Goal: Task Accomplishment & Management: Use online tool/utility

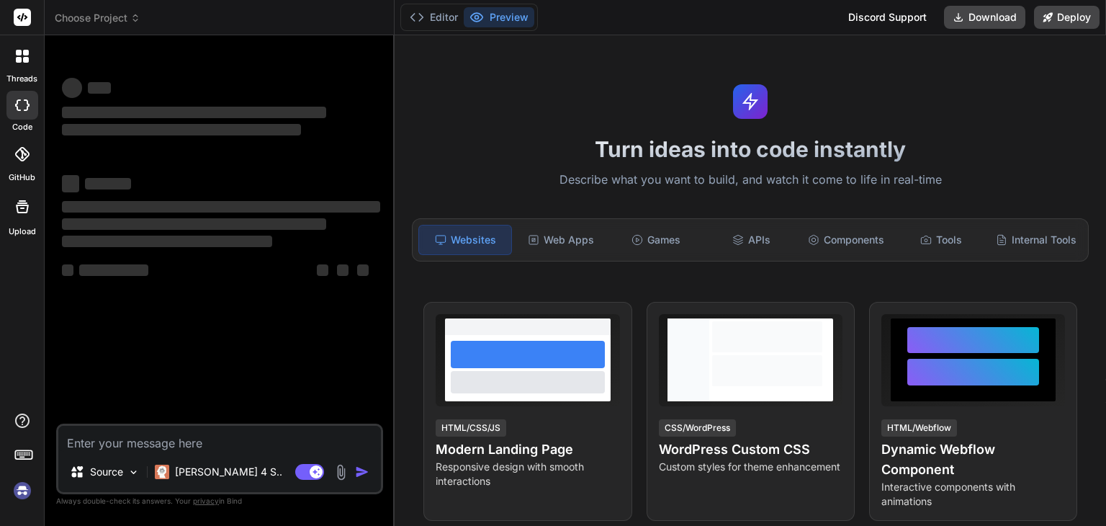
click at [210, 441] on textarea at bounding box center [219, 439] width 323 height 26
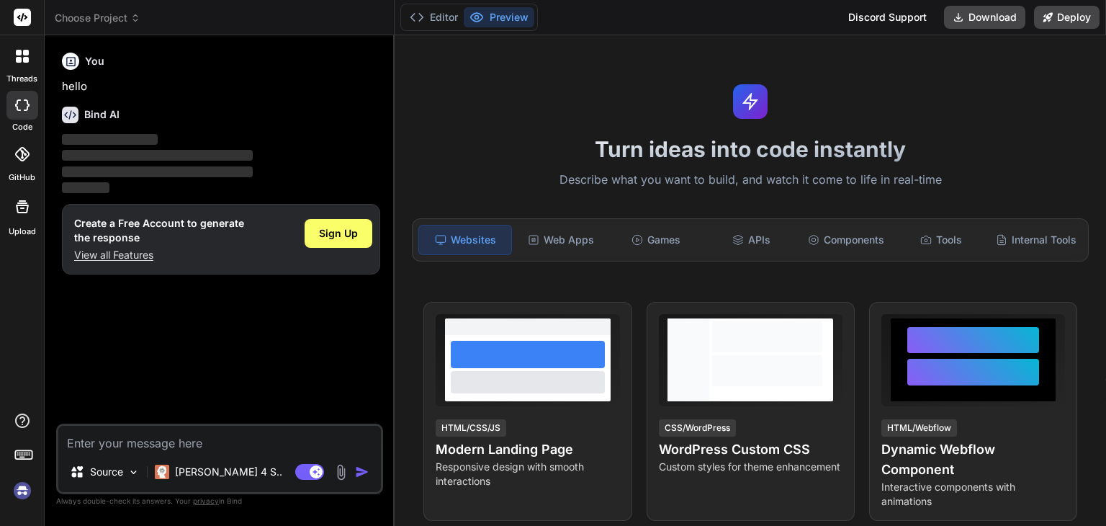
type textarea "x"
type textarea "act as angular developer and generate a web app like Microsoft todo list with e…"
type textarea "x"
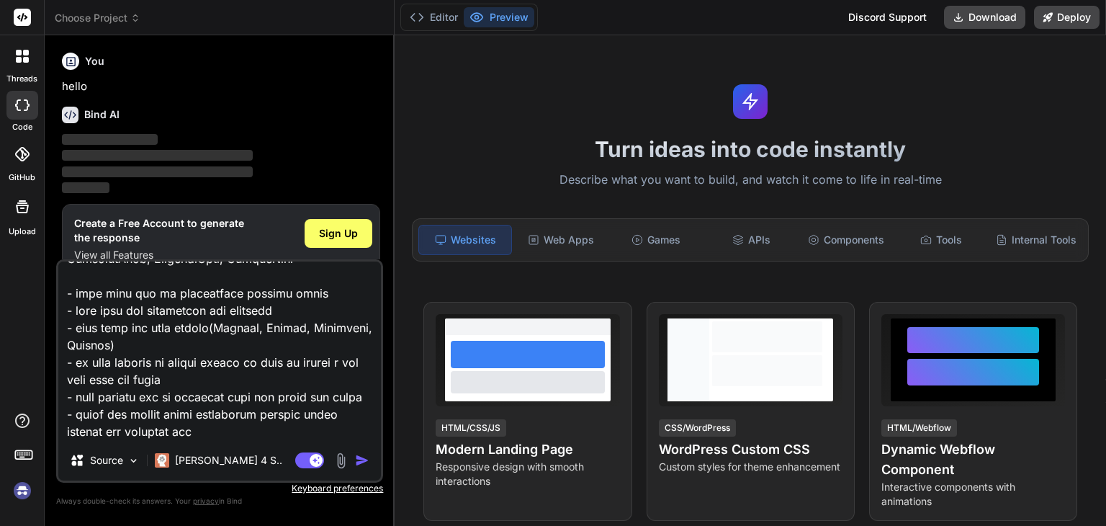
type textarea "act as angular developer and generate a web app like Microsoft todo list with e…"
click at [374, 455] on button "button" at bounding box center [365, 460] width 20 height 14
click at [366, 460] on img "button" at bounding box center [362, 460] width 14 height 14
click at [206, 423] on textarea at bounding box center [219, 350] width 323 height 179
click at [358, 458] on img "button" at bounding box center [362, 460] width 14 height 14
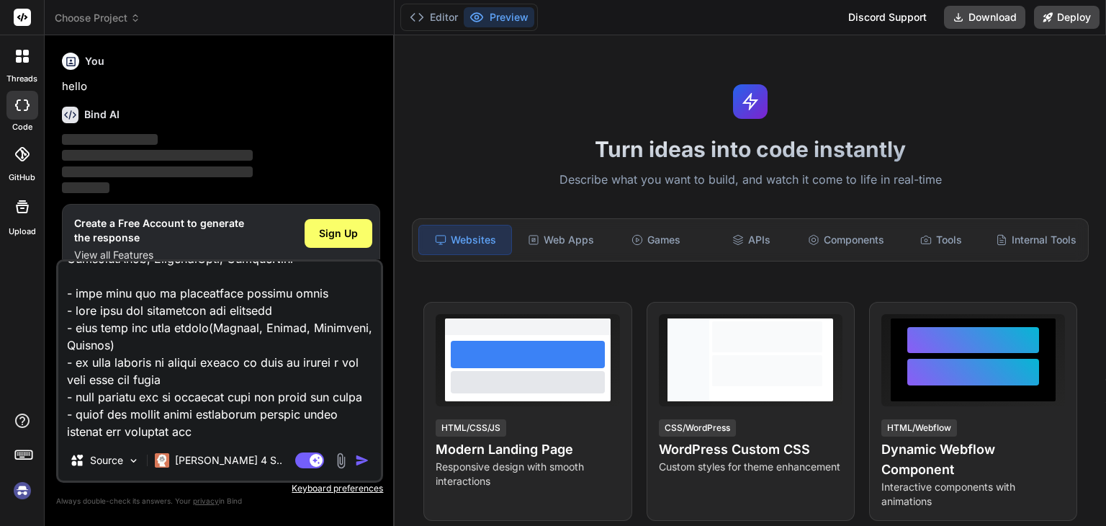
click at [26, 493] on img at bounding box center [22, 490] width 24 height 24
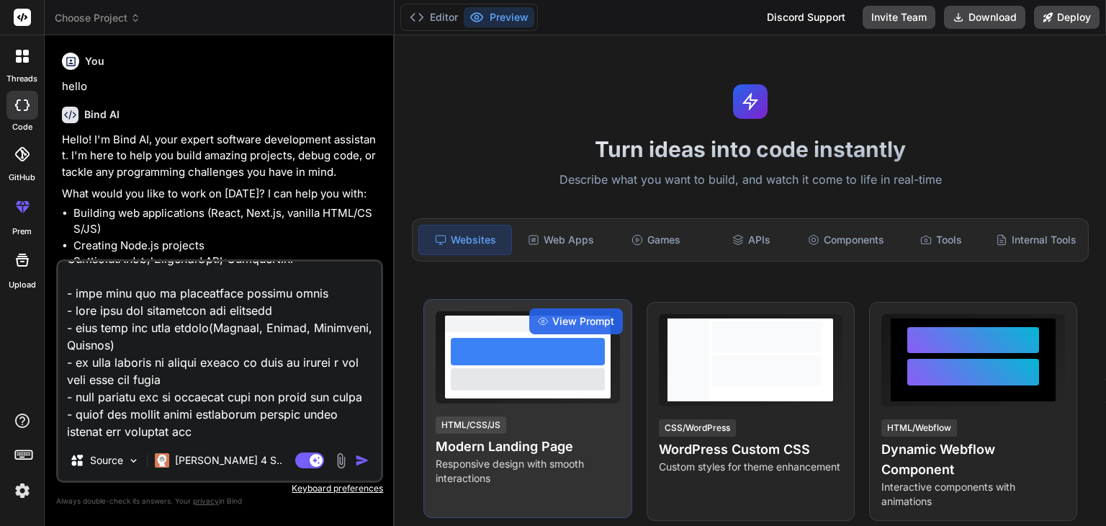
click at [544, 398] on div at bounding box center [528, 365] width 166 height 66
click at [544, 441] on div "HTML/CSS/JS Modern Landing Page Responsive design with smooth interactions" at bounding box center [528, 450] width 184 height 71
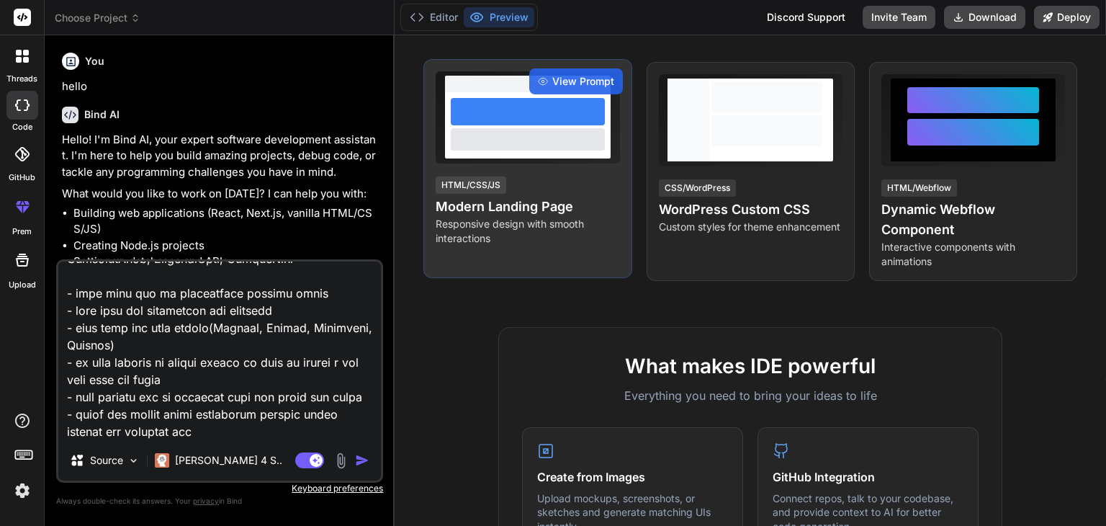
scroll to position [216, 0]
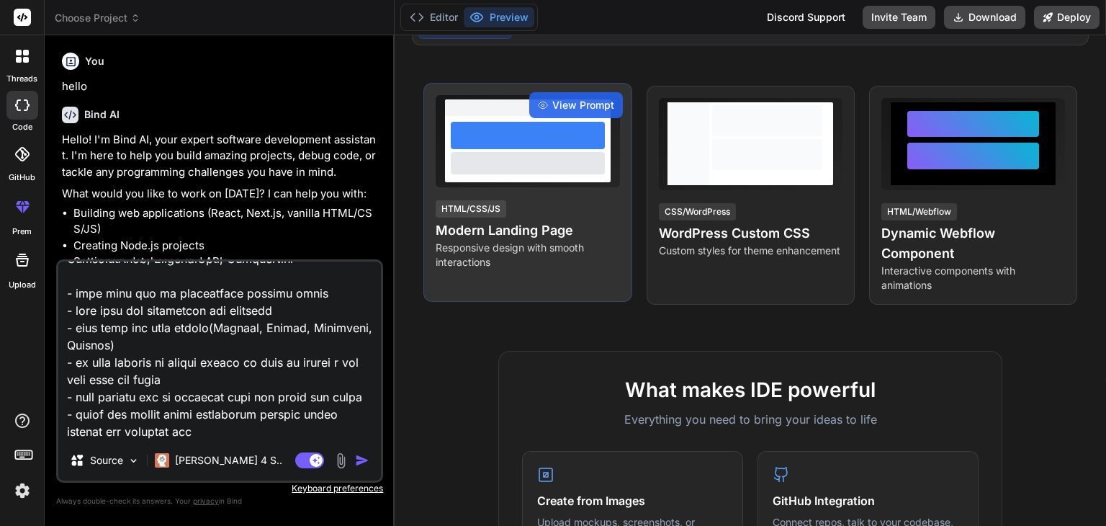
click at [553, 241] on h4 "Modern Landing Page" at bounding box center [528, 230] width 184 height 20
click at [596, 112] on span "View Prompt" at bounding box center [583, 105] width 62 height 14
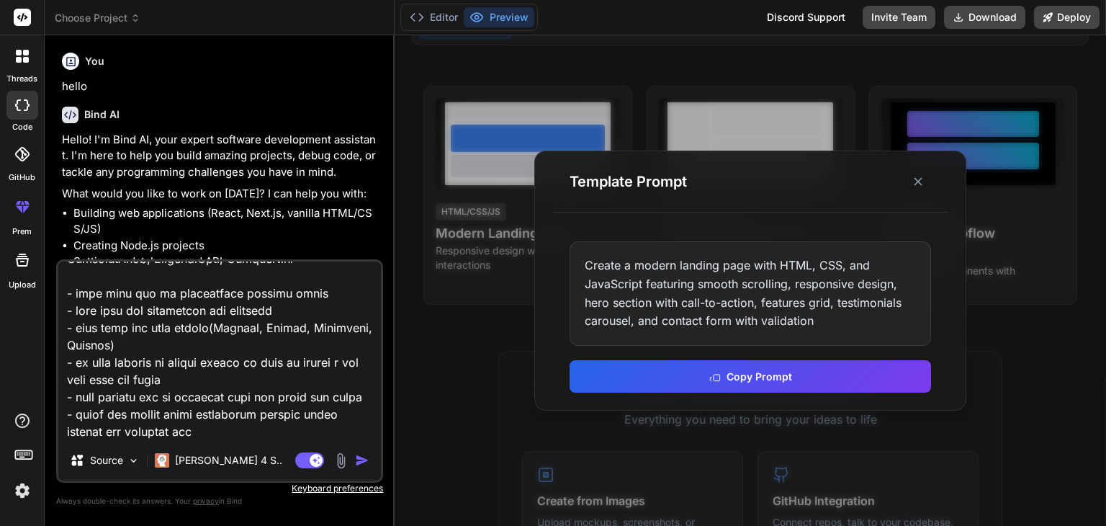
click at [445, 336] on div at bounding box center [750, 280] width 711 height 490
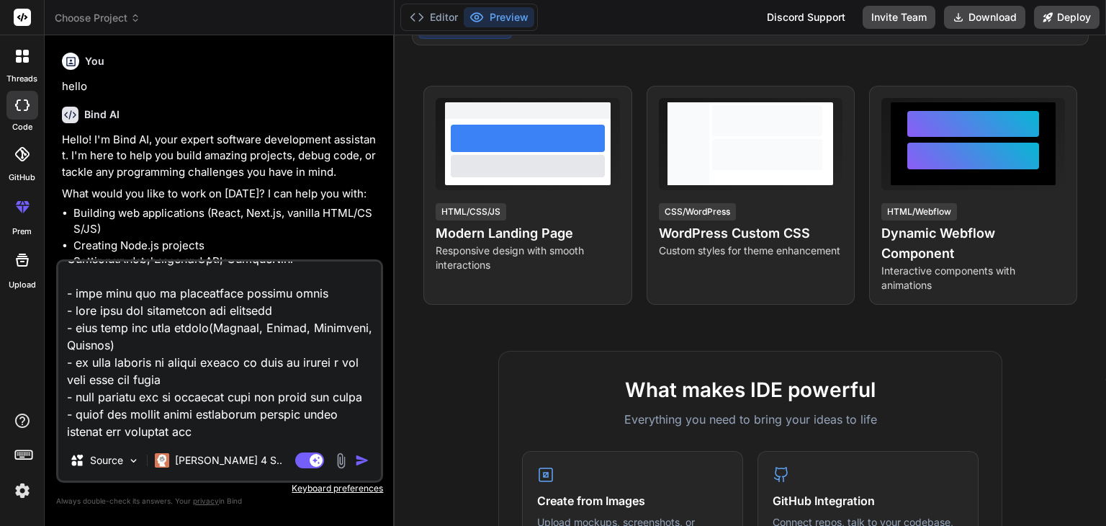
click at [354, 468] on div "Agent Mode. When this toggle is activated, AI automatically makes decisions, re…" at bounding box center [333, 460] width 83 height 17
click at [359, 464] on img "button" at bounding box center [362, 460] width 14 height 14
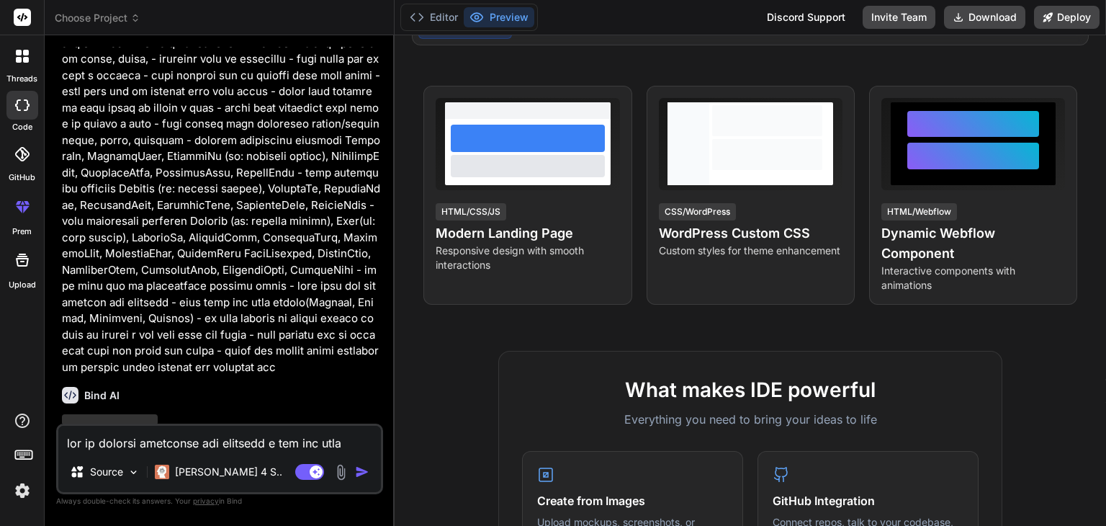
scroll to position [392, 0]
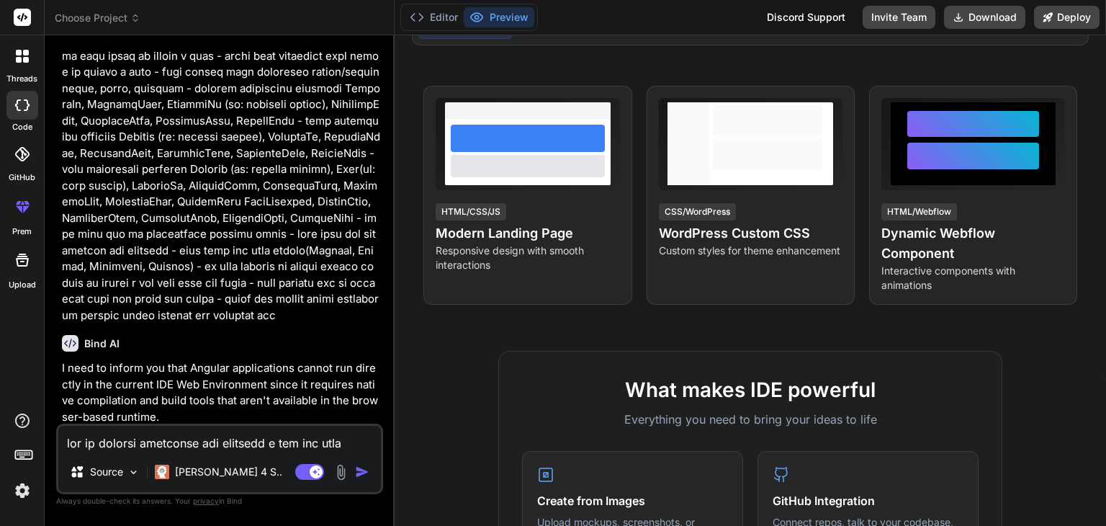
type textarea "x"
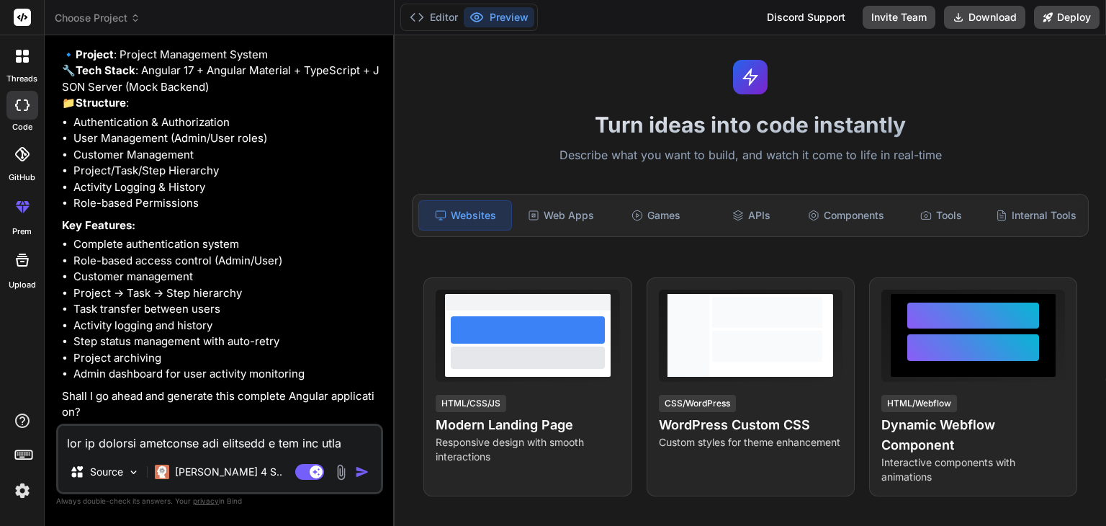
scroll to position [0, 0]
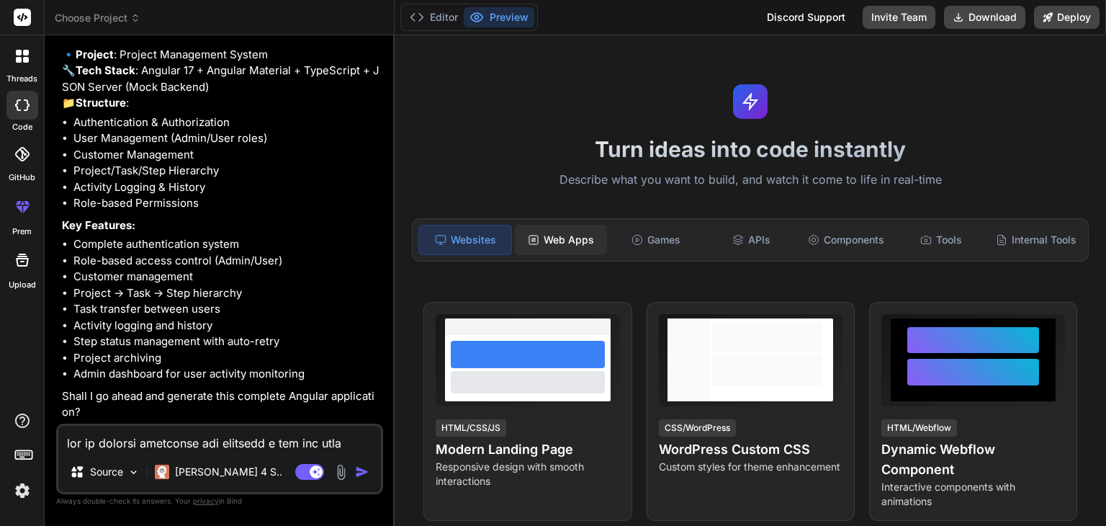
click at [577, 241] on div "Web Apps" at bounding box center [561, 240] width 92 height 30
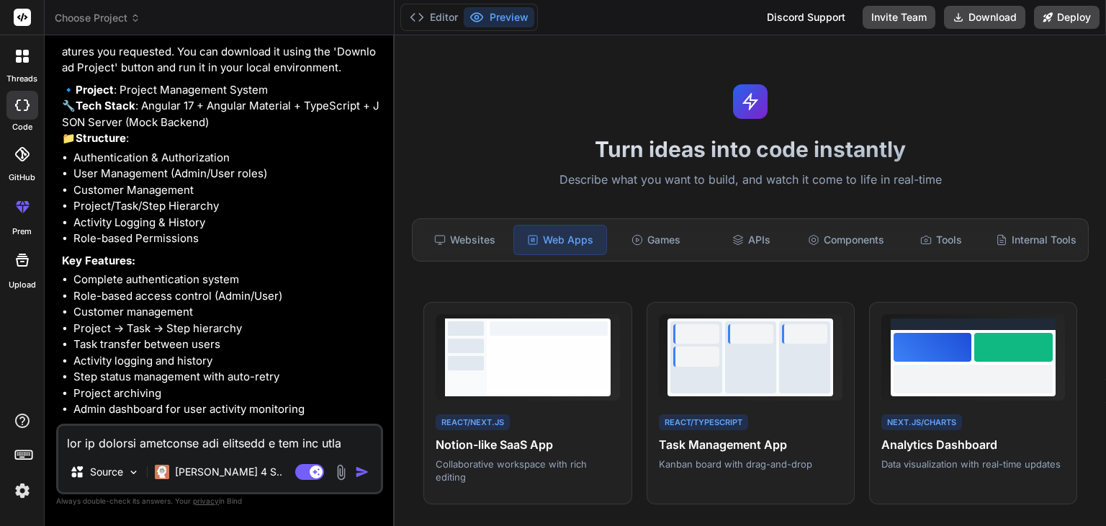
scroll to position [861, 0]
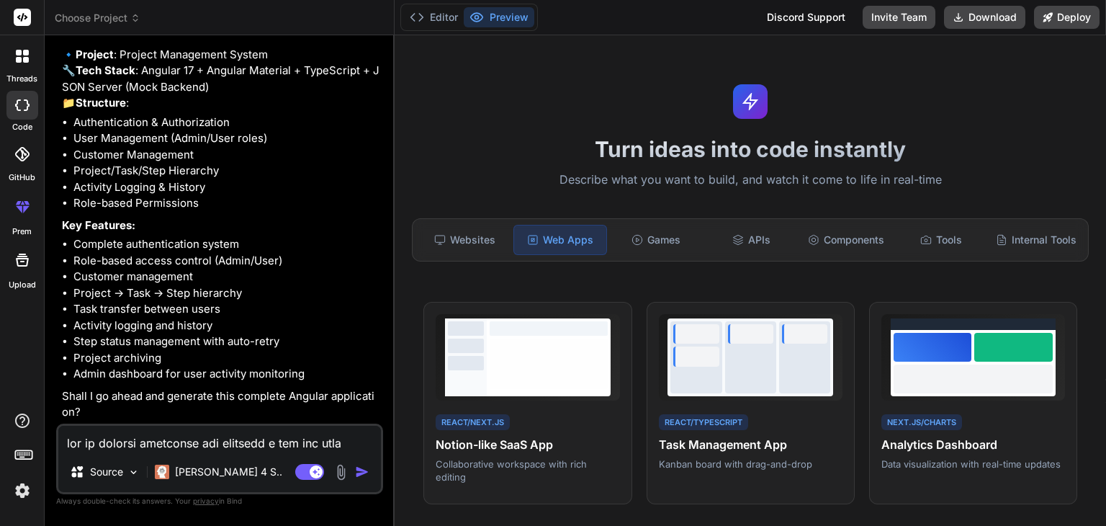
click at [213, 444] on textarea at bounding box center [219, 439] width 323 height 26
type textarea "y"
type textarea "x"
type textarea "ye"
type textarea "x"
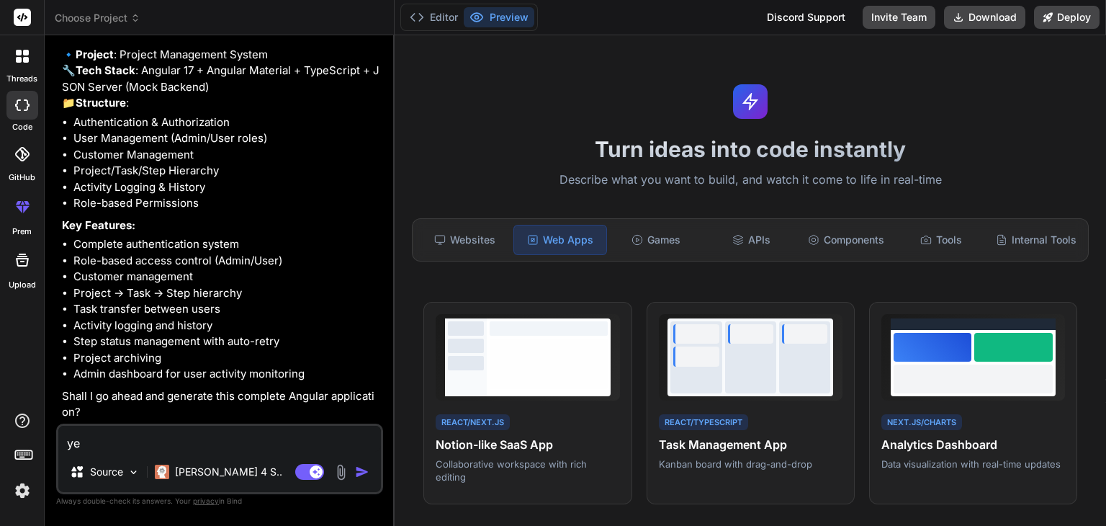
type textarea "yes"
type textarea "x"
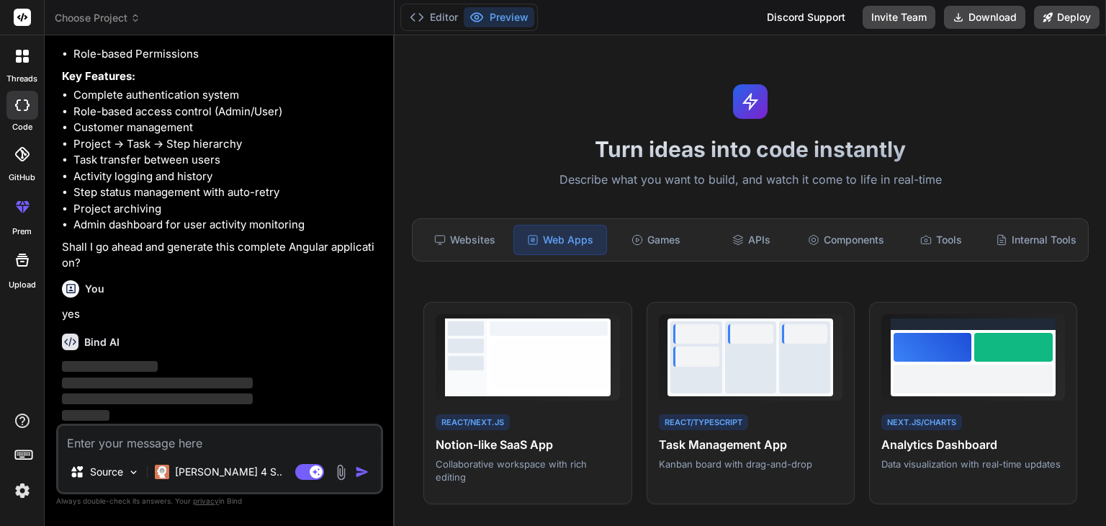
scroll to position [1011, 0]
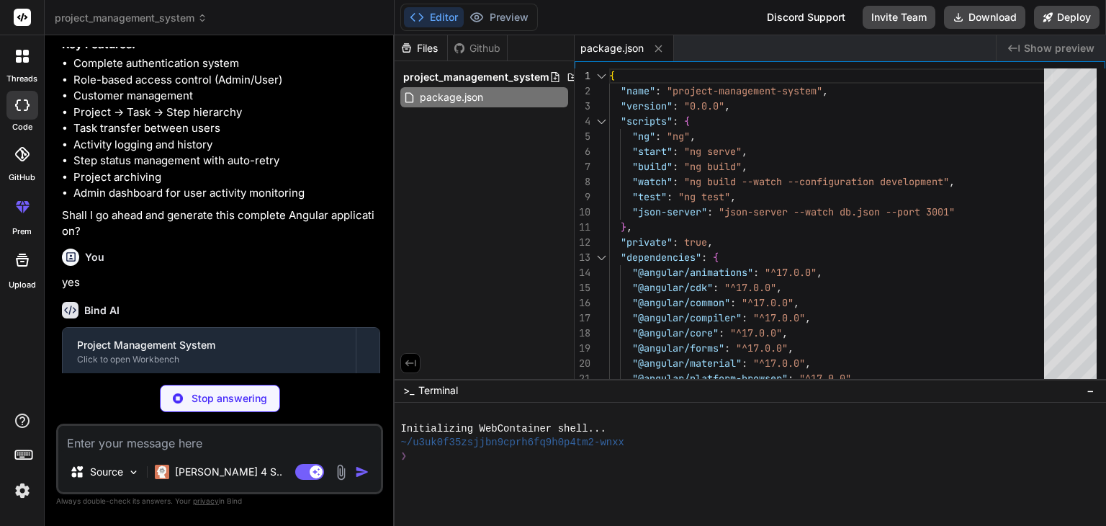
type textarea "x"
type textarea "} } } } }"
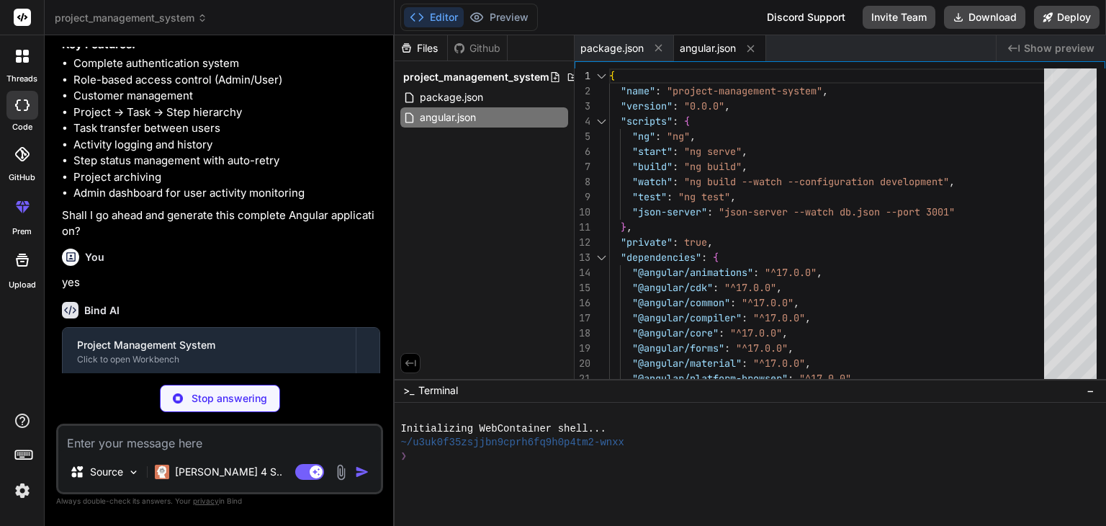
type textarea "x"
type textarea "} }"
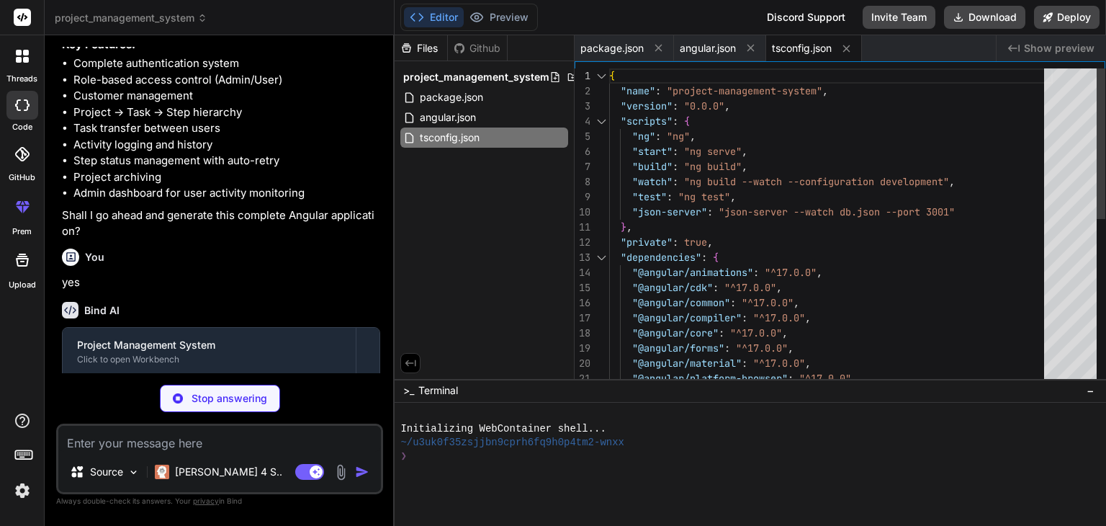
type textarea "x"
type textarea ""src/**/*.d.ts" ] }"
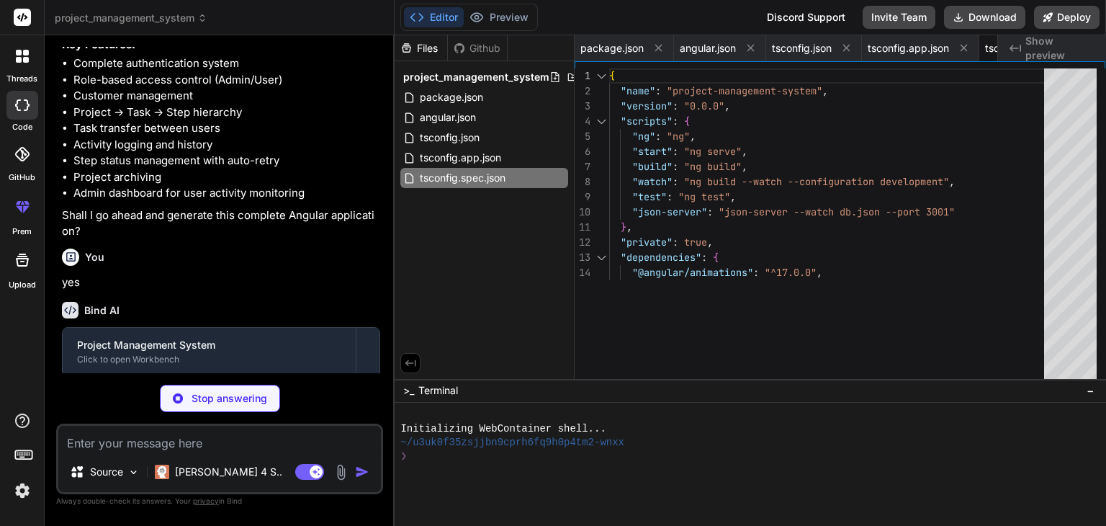
type textarea "x"
type textarea "display=swap" rel="stylesheet"> <link href="[URL][DOMAIN_NAME]" rel="stylesheet…"
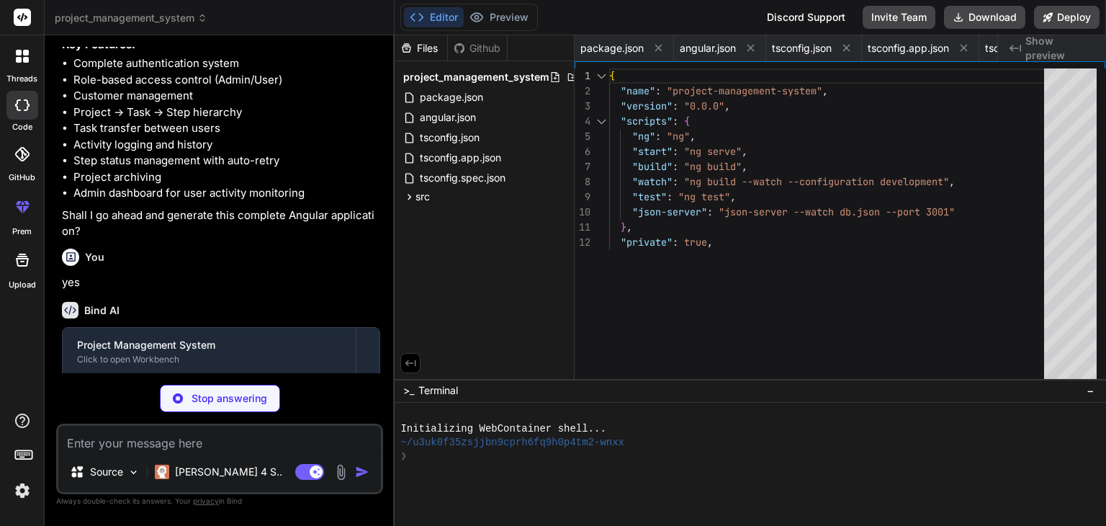
type textarea "x"
type textarea "import { bootstrapApplication } from '@angular/platform-browser'; import { appC…"
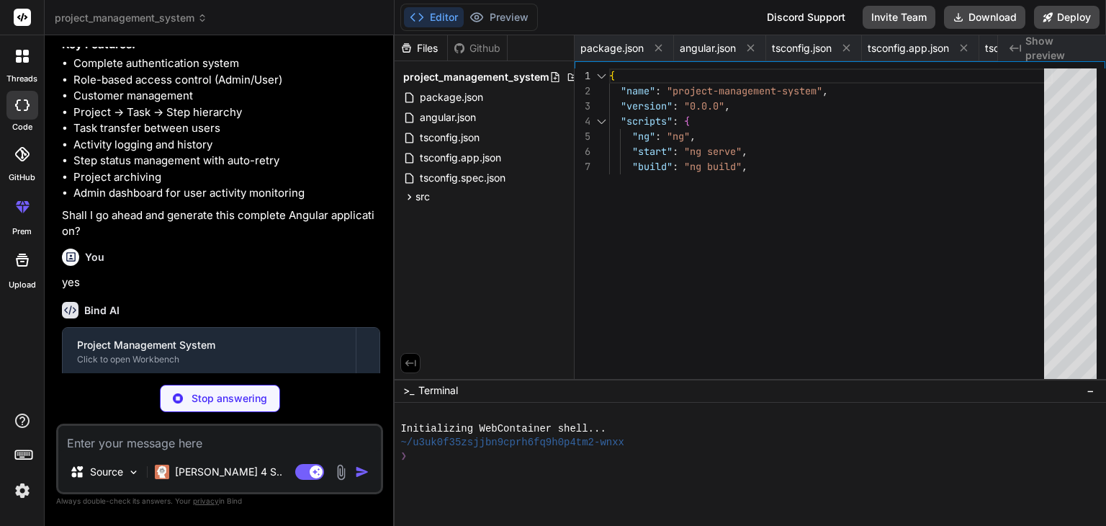
type textarea "x"
type textarea "color: #9e9e9e; } .archive-badge { background-color: #ffc107; color: #000; }"
type textarea "x"
type textarea "providers: [ provideRouter(routes), provideAnimationsAsync(), importProvidersFr…"
type textarea "x"
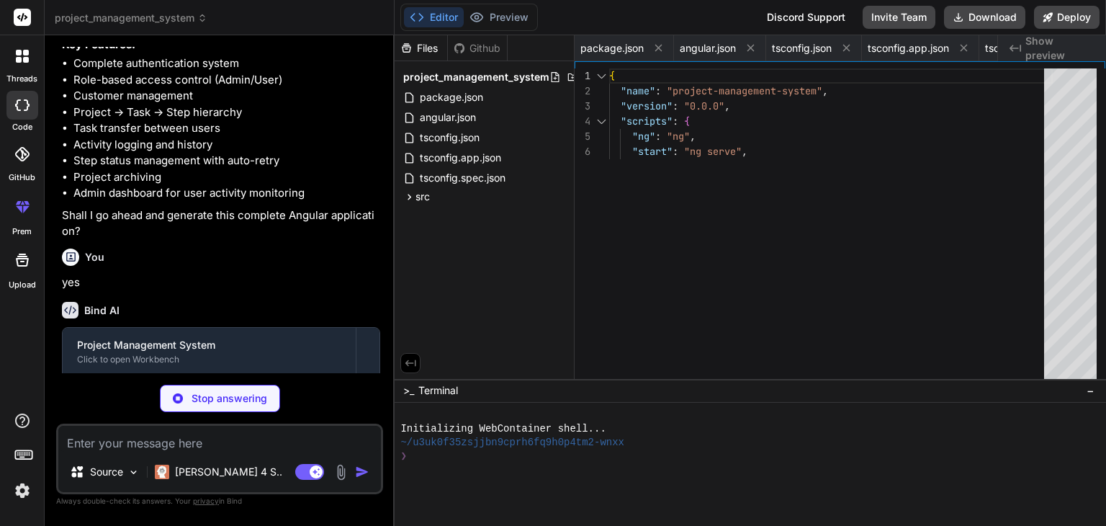
type textarea "];"
type textarea "x"
type textarea "} }"
type textarea "x"
type textarea "export interface User { id: string; email: string; name: string; role: 'admin' …"
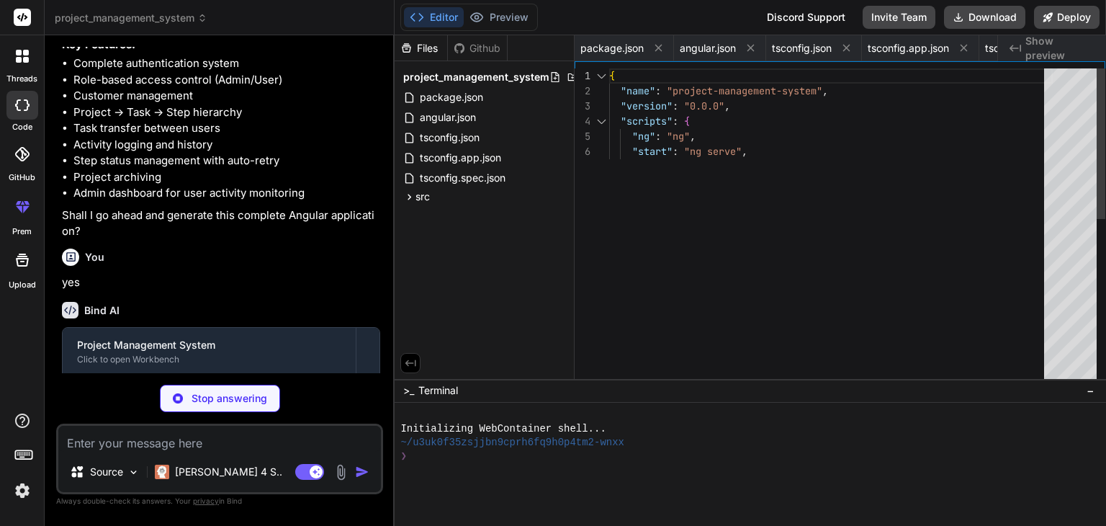
type textarea "x"
type textarea "export interface Customer { id: string; name: string; email: string; phone?: st…"
type textarea "x"
type textarea "actualCost?: number; isArchived: boolean; }"
type textarea "x"
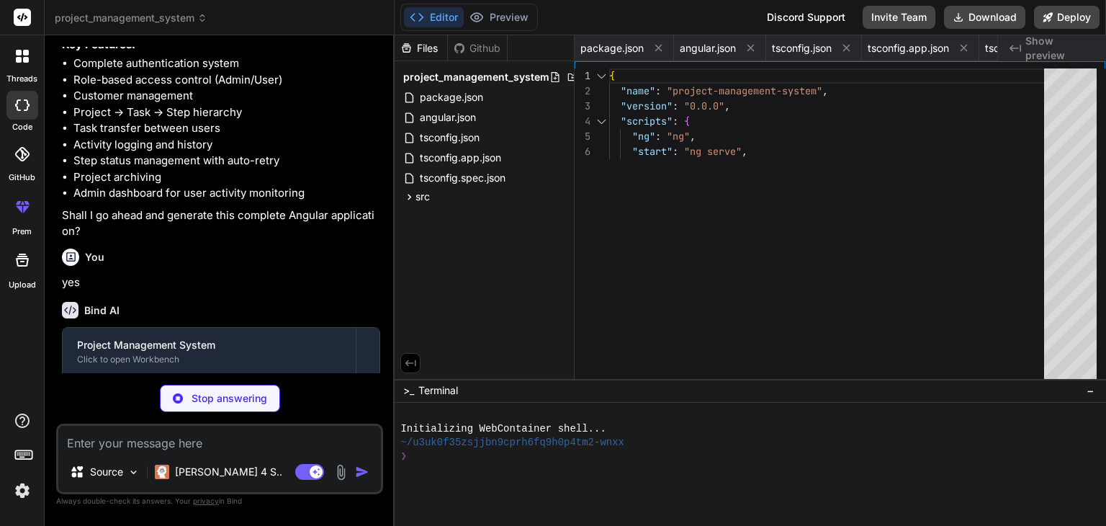
type textarea "expectedCost?: number; actualCost?: number; isArchived: boolean; }"
type textarea "x"
type textarea "expectedDate?: Date; finishedDate?: Date; expectedCost?: number; actualCost?: n…"
type textarea "x"
type textarea "}"
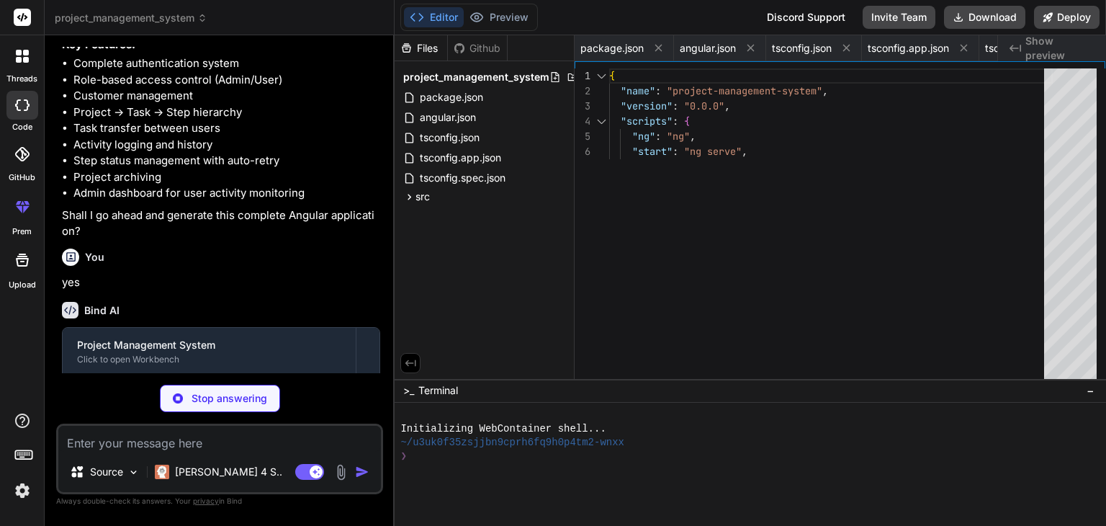
type textarea "x"
type textarea "return this.currentUserValue?.role === 'admin'; } }"
type textarea "x"
type textarea "id: this.generateId() }); } private generateId(): string { return [DOMAIN_NAME]…"
type textarea "x"
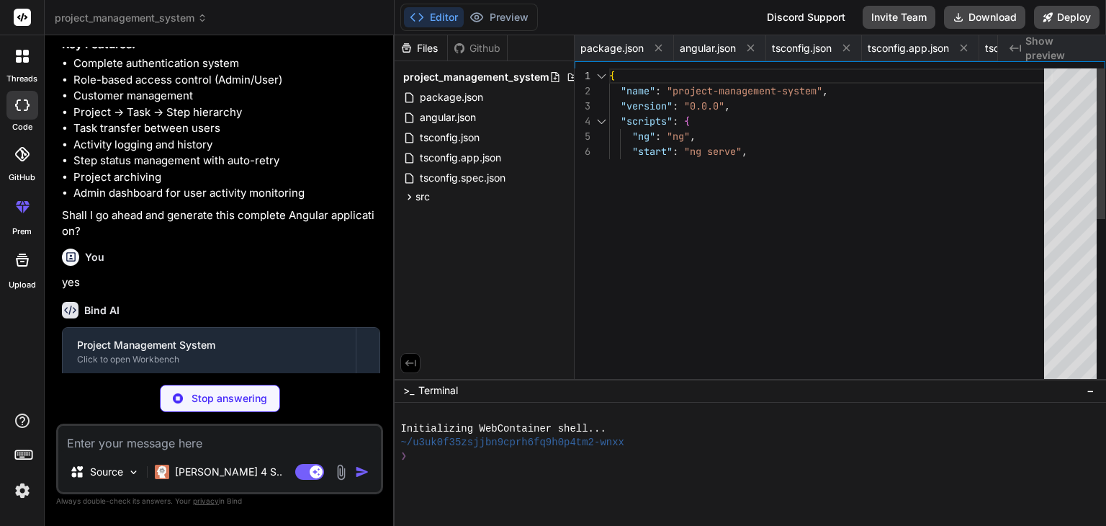
type textarea "} }"
type textarea "x"
type textarea "duration: 3000 }); } }); } }"
type textarea "x"
type textarea "} }"
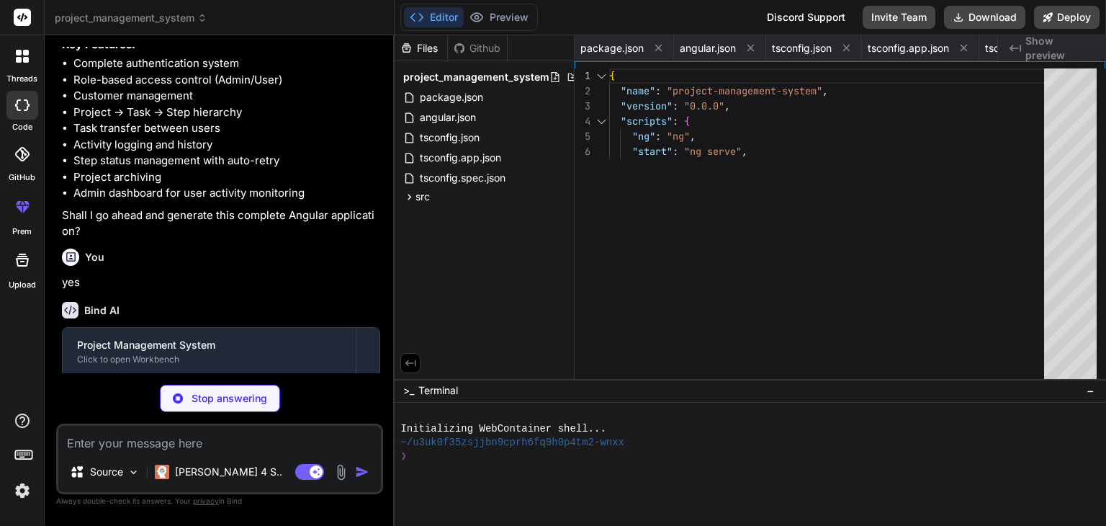
type textarea "x"
type textarea "}); } getUserName(userId: string): string { // In a real app, you'd have a user…"
type textarea "x"
type textarea "} }"
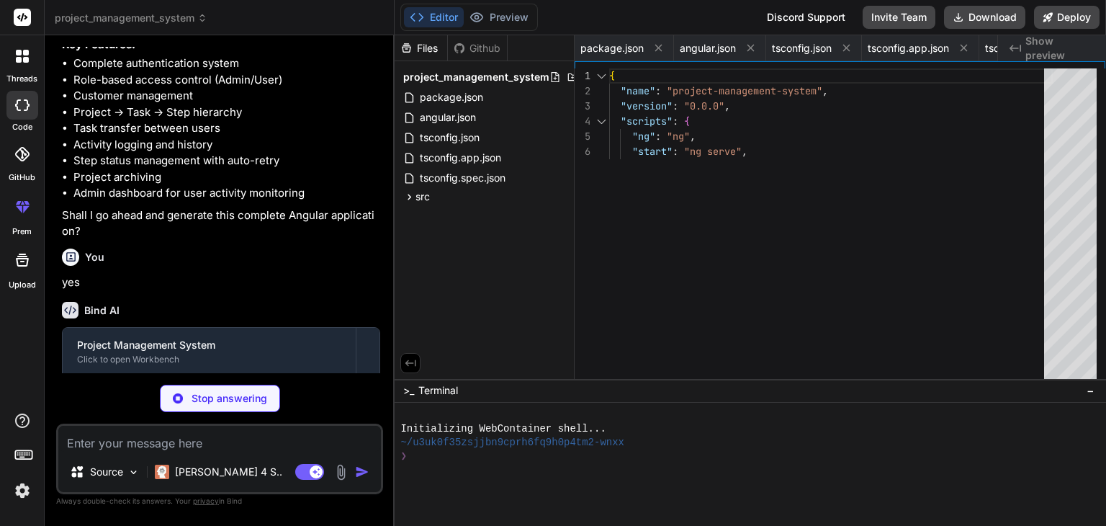
type textarea "x"
type textarea "}); } } }"
type textarea "x"
type textarea "}"
type textarea "x"
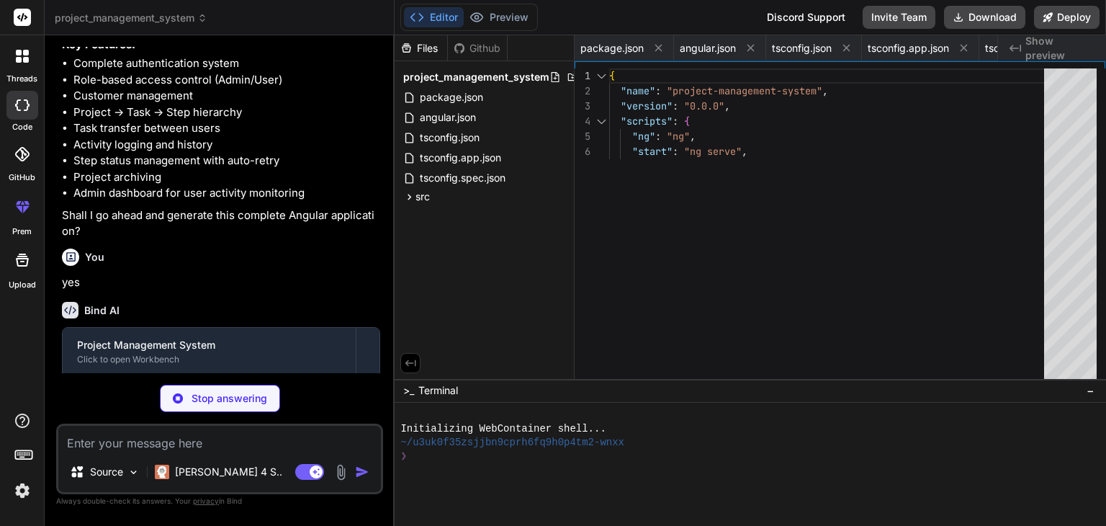
type textarea "} clearFilters() { this.fromDate = null; this.toDate = null; this.filteredLogs …"
type textarea "x"
type textarea ""oldStatus": "Postponed", "newStatus": "Success" } } ] }"
type textarea "x"
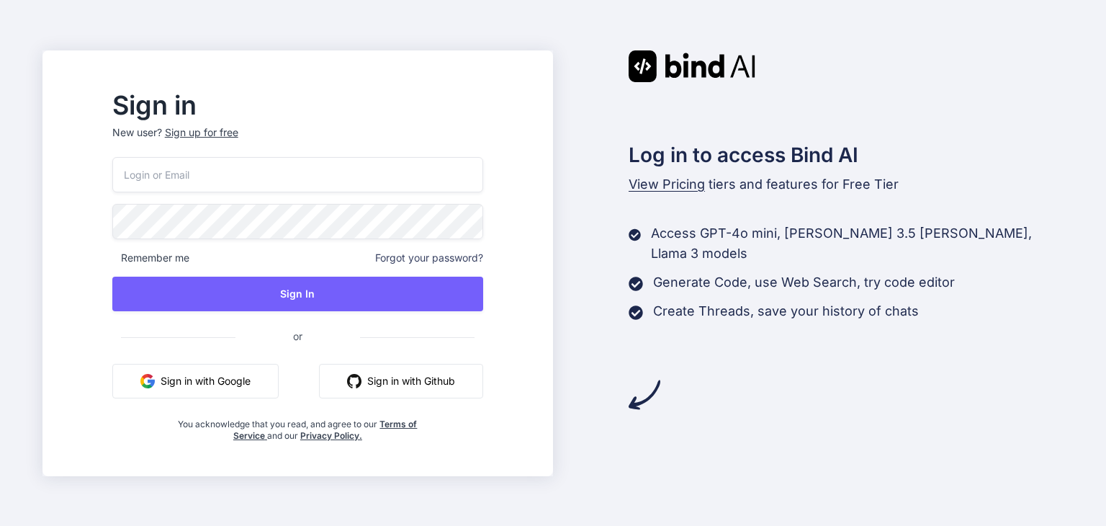
click at [255, 385] on button "Sign in with Google" at bounding box center [195, 381] width 166 height 35
